Goal: Find specific page/section: Find specific page/section

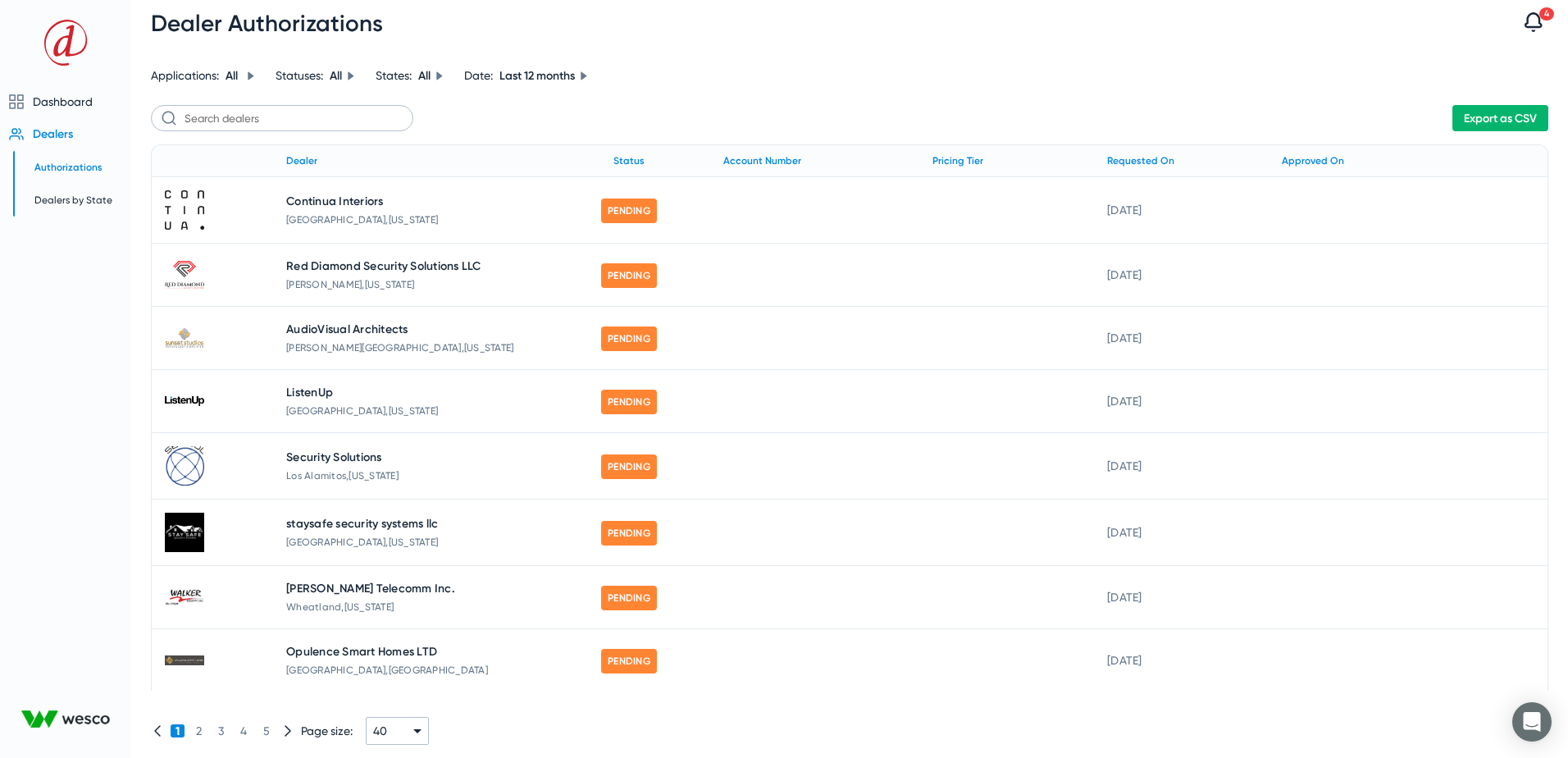
scroll to position [410, 0]
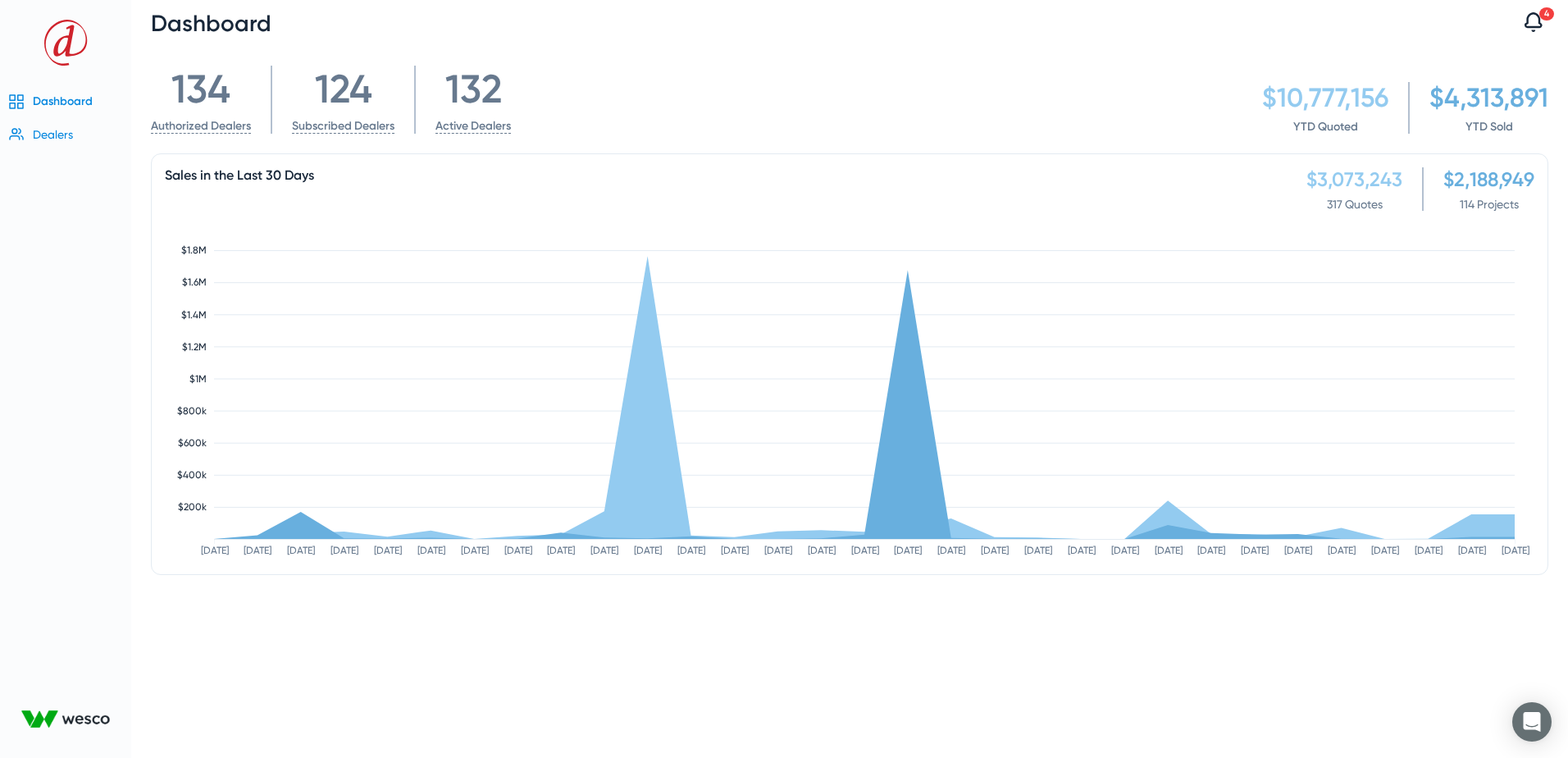
click at [51, 132] on span "Dealers" at bounding box center [53, 135] width 40 height 13
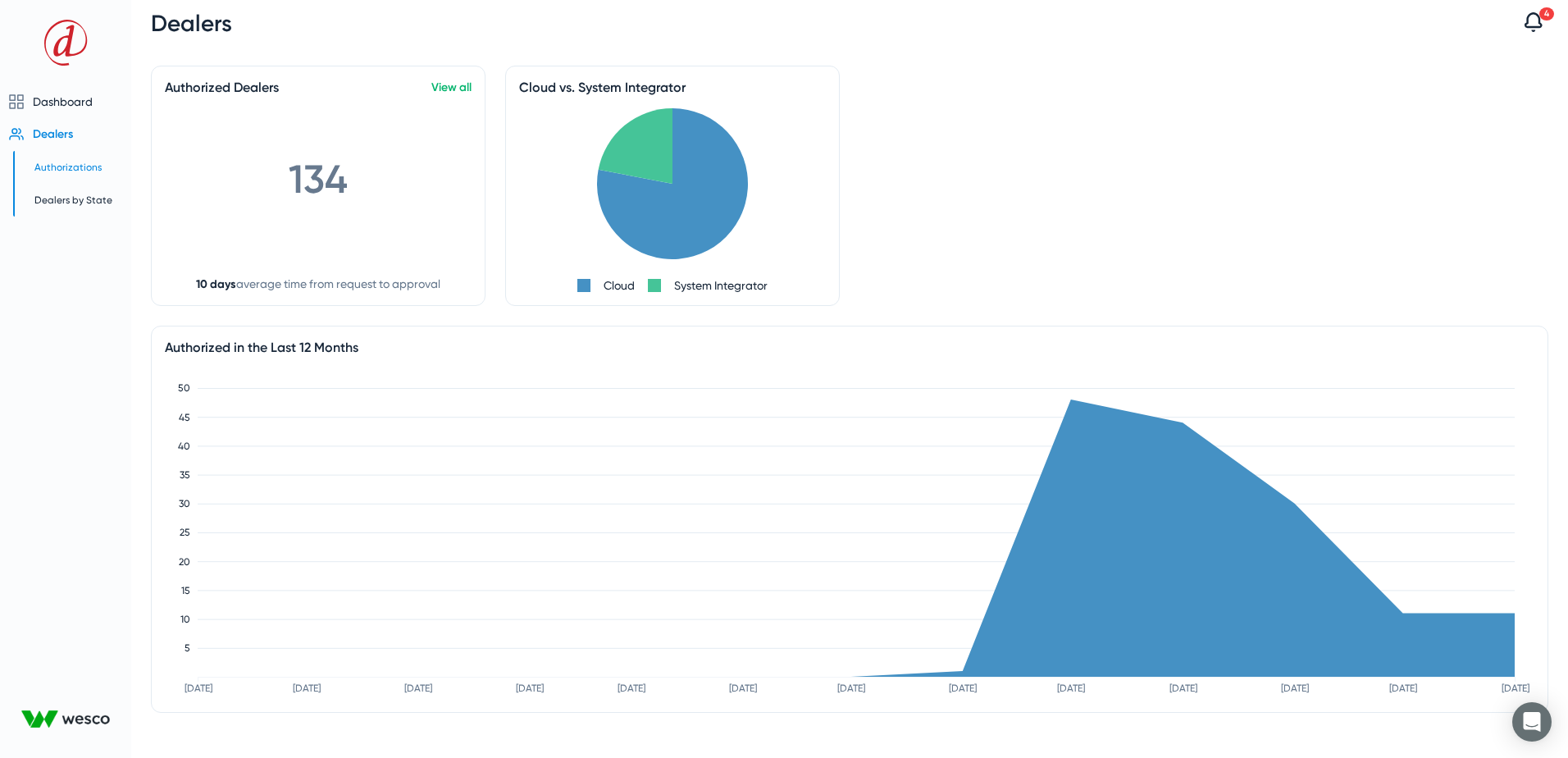
click at [55, 166] on span "Authorizations" at bounding box center [68, 167] width 67 height 12
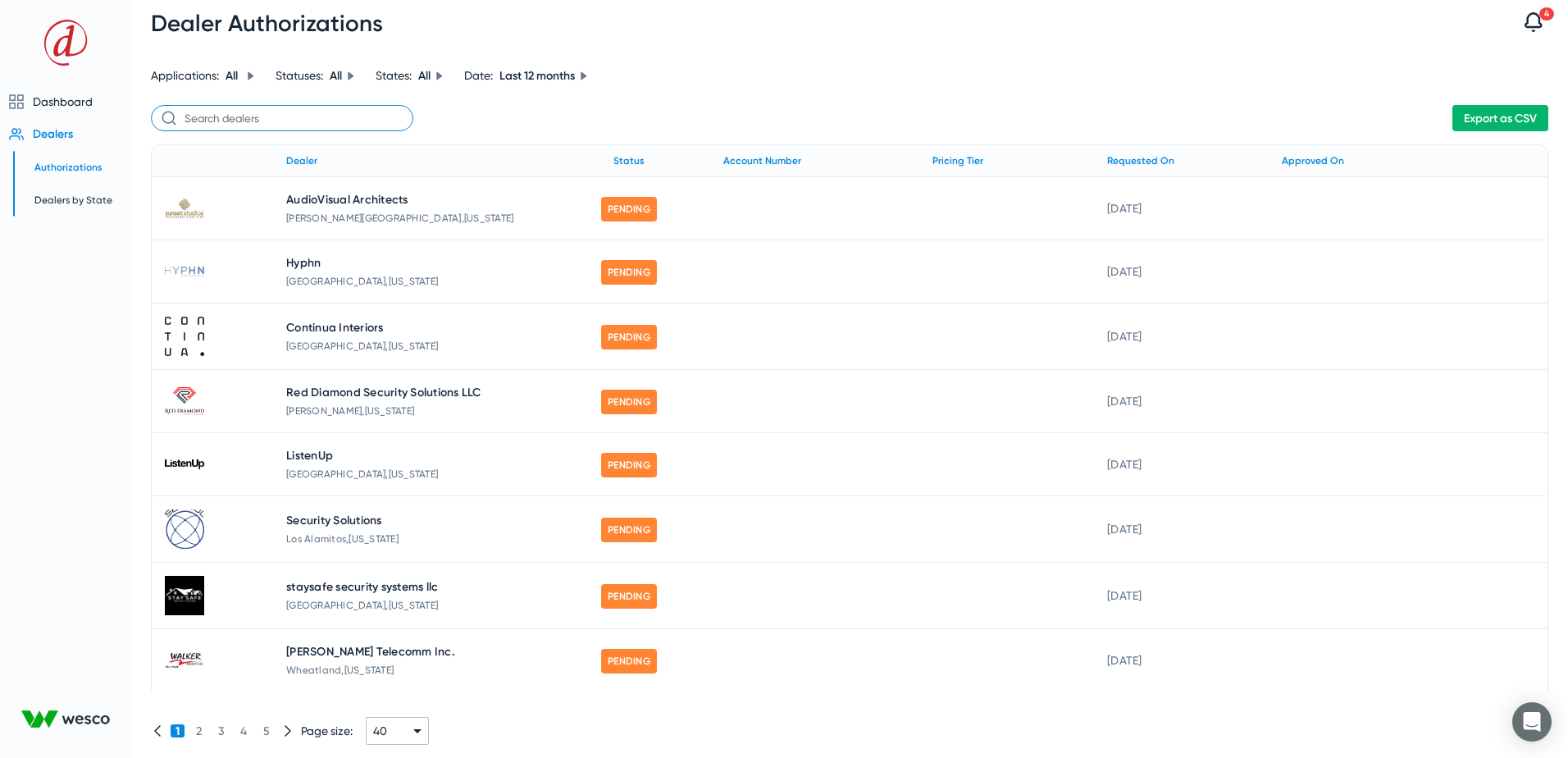
click at [245, 109] on input "text" at bounding box center [282, 117] width 262 height 26
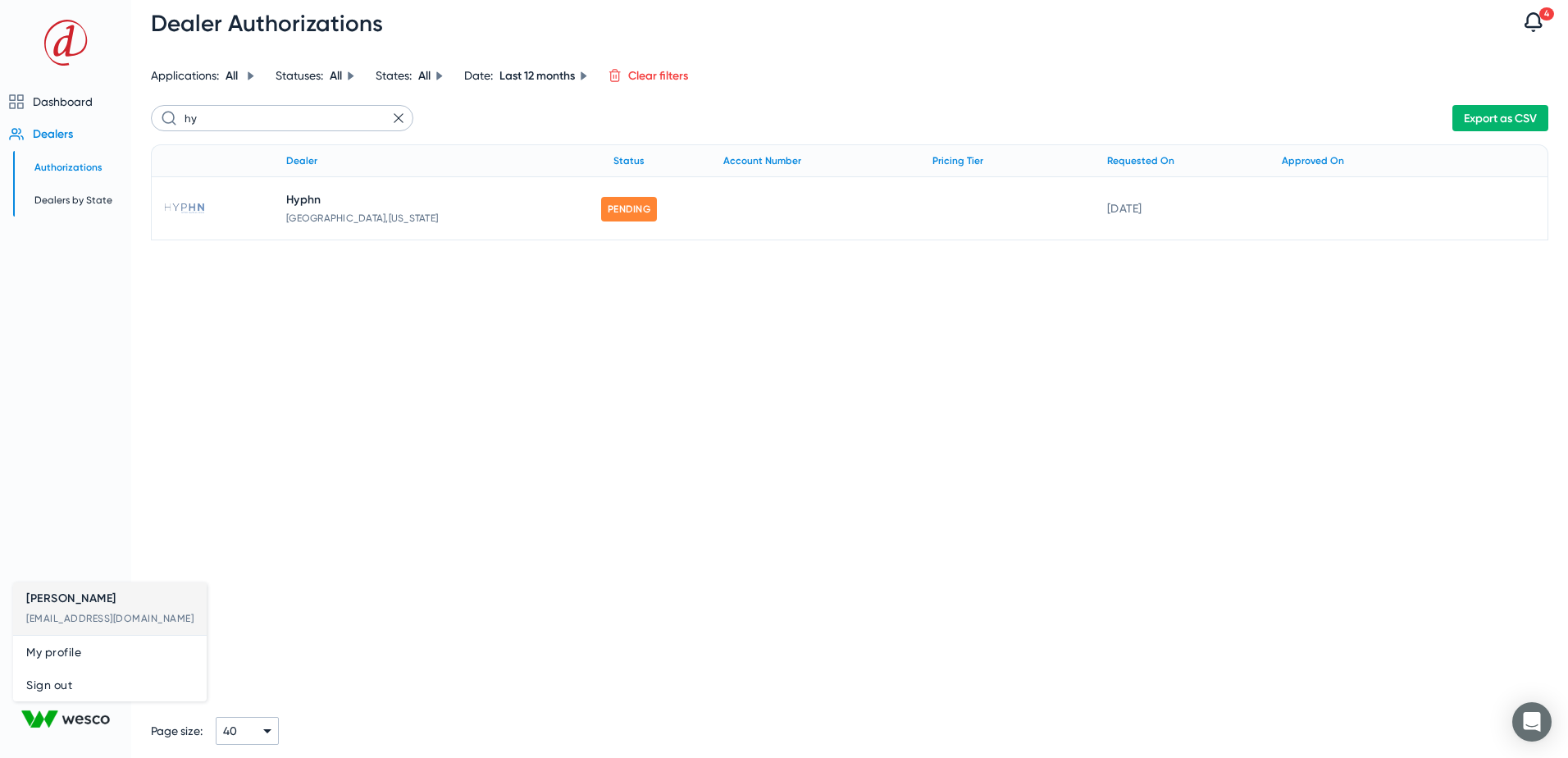
click at [313, 114] on div at bounding box center [784, 379] width 1568 height 758
click at [313, 114] on input "hy" at bounding box center [282, 117] width 262 height 26
type input "h"
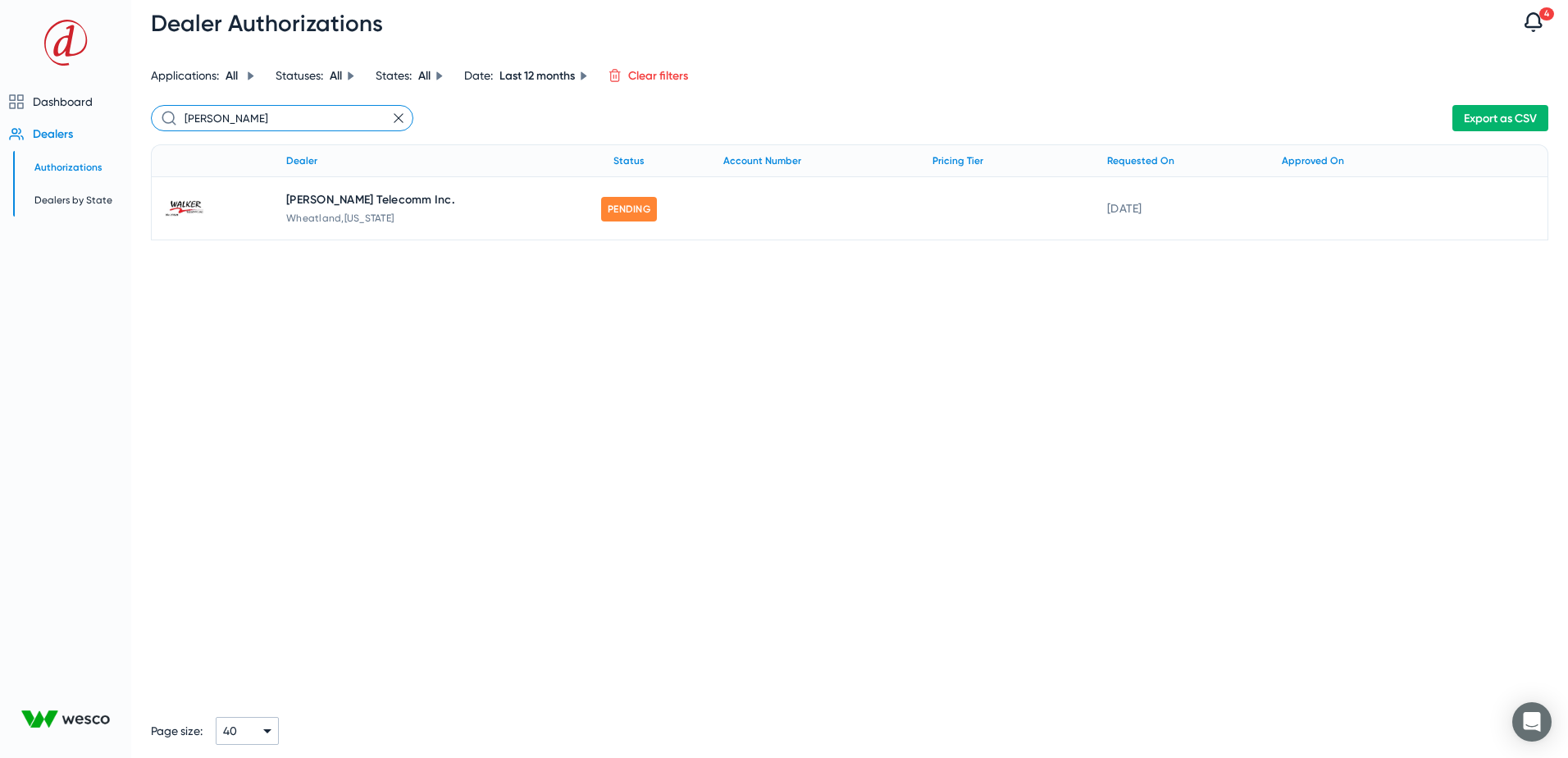
type input "walker"
click at [402, 115] on icon at bounding box center [398, 118] width 10 height 10
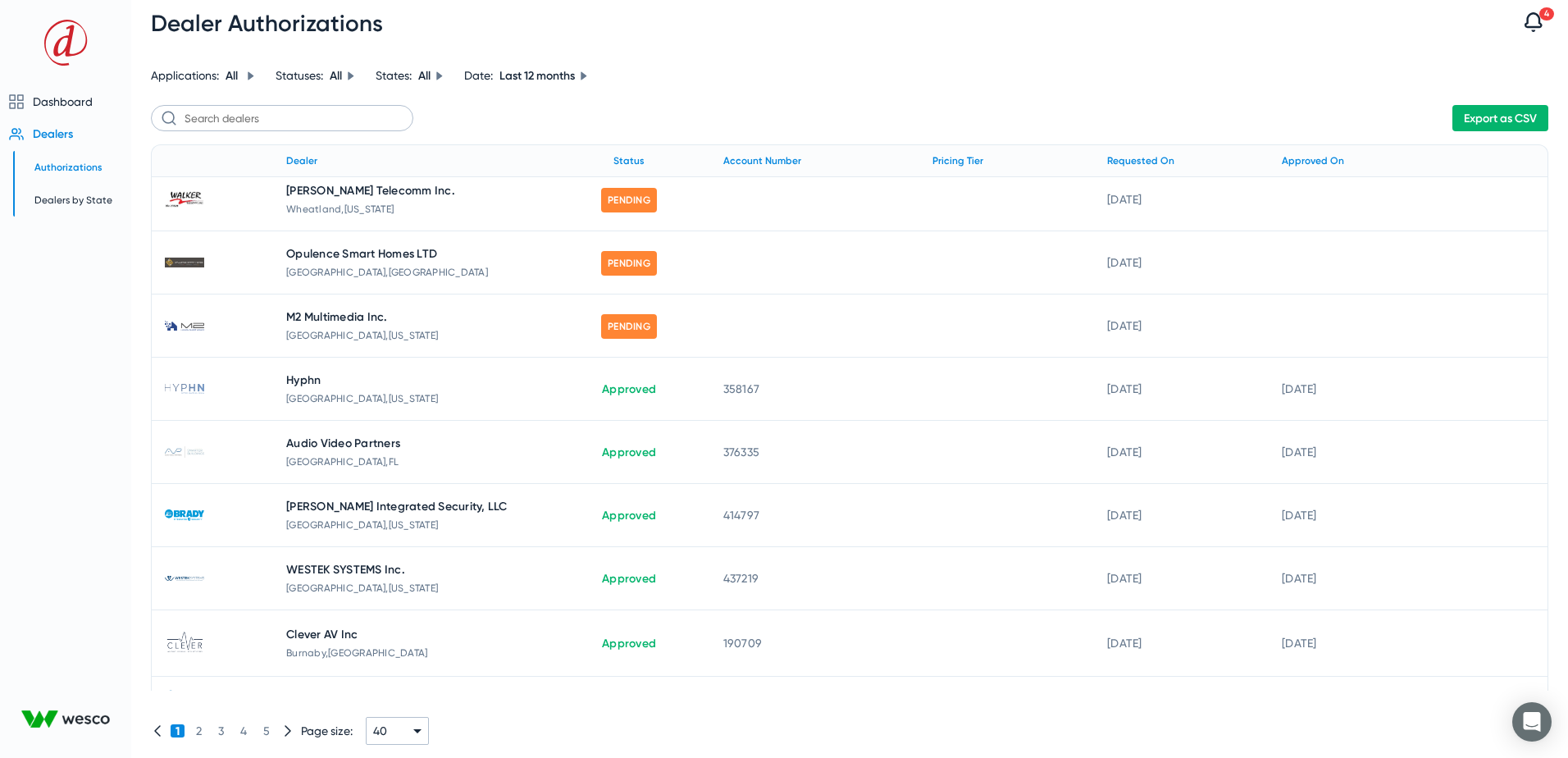
scroll to position [410, 0]
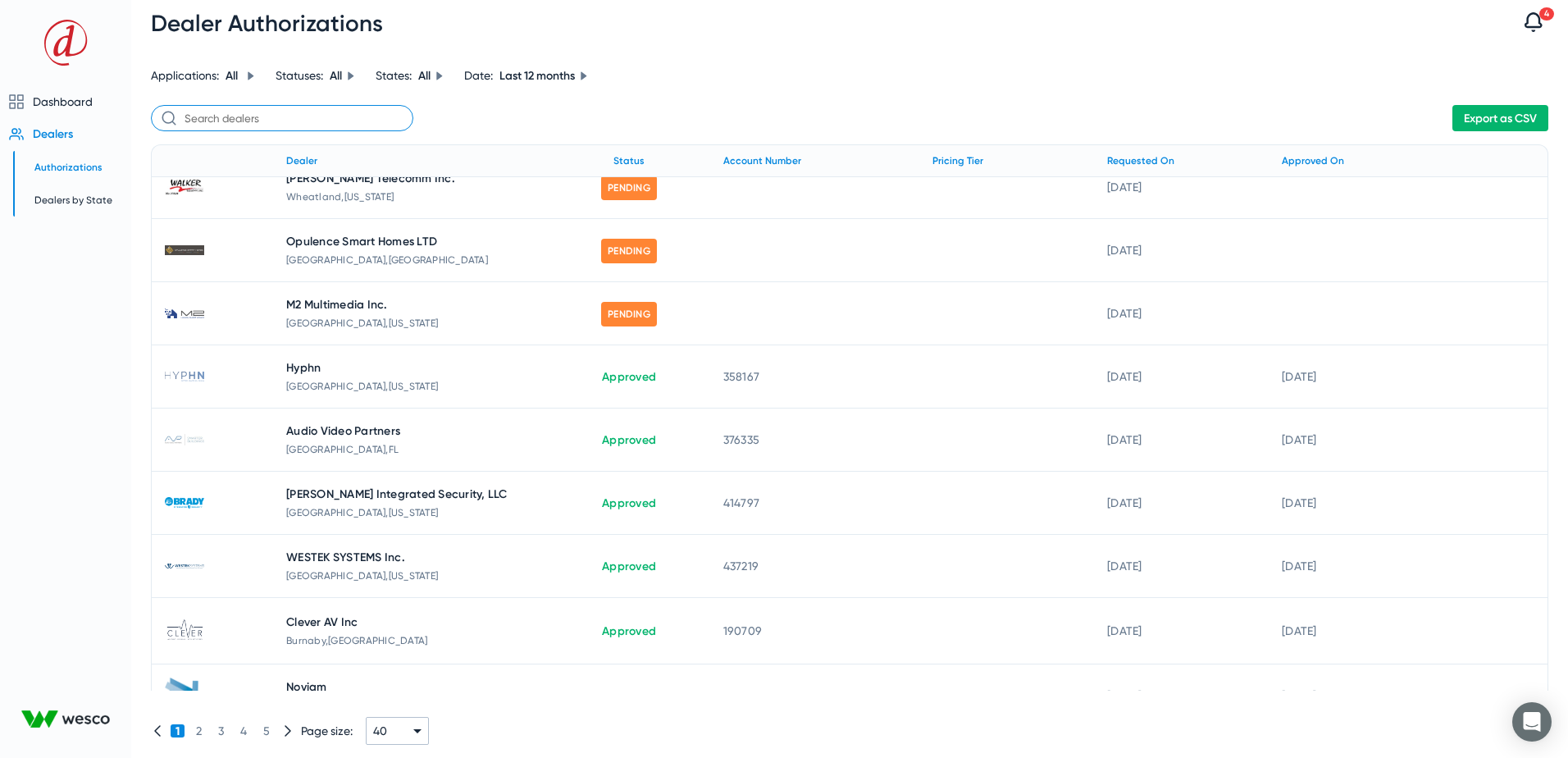
click at [249, 113] on input "text" at bounding box center [282, 117] width 262 height 26
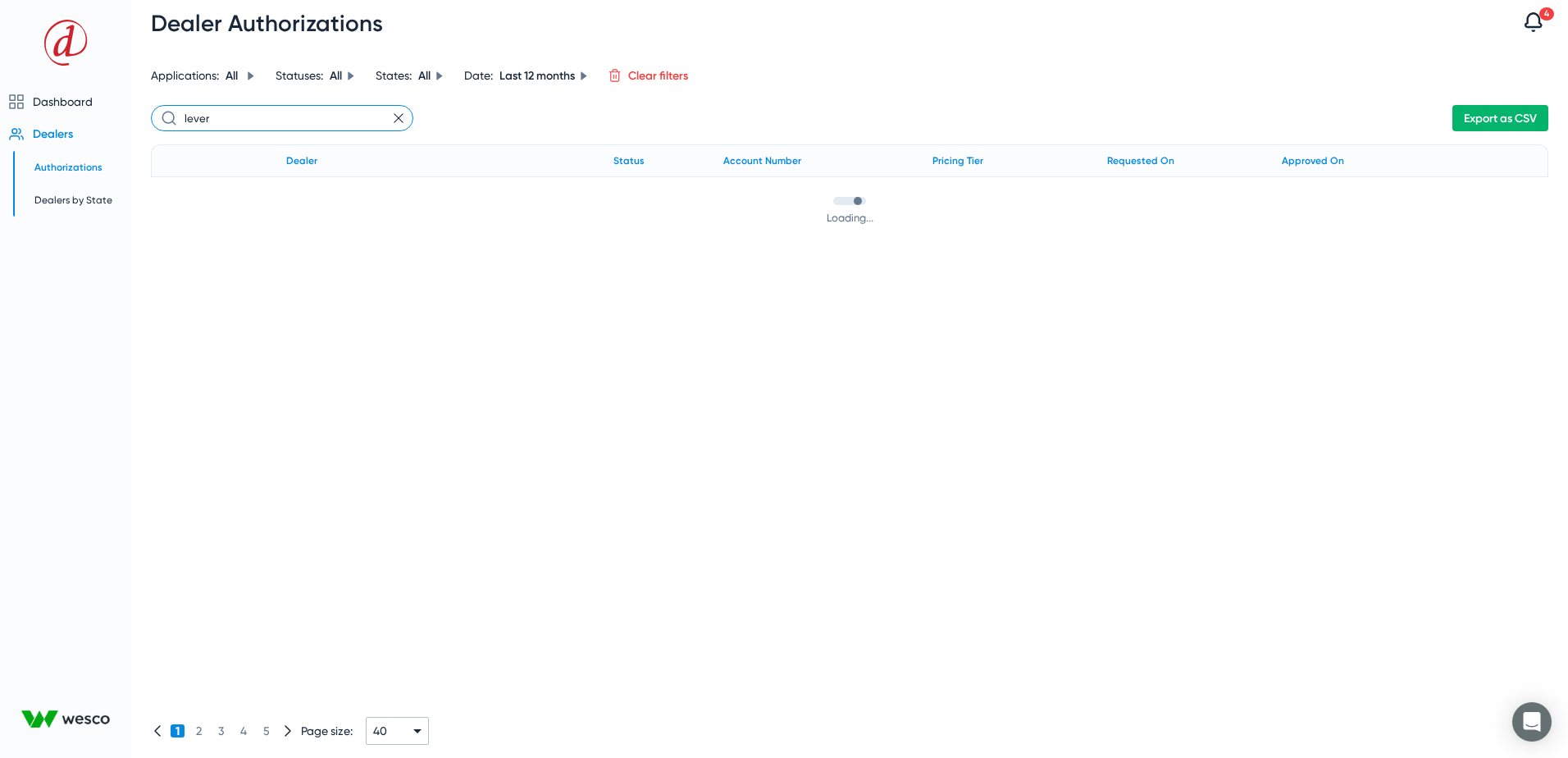
scroll to position [0, 0]
type input "lever"
